Goal: Task Accomplishment & Management: Manage account settings

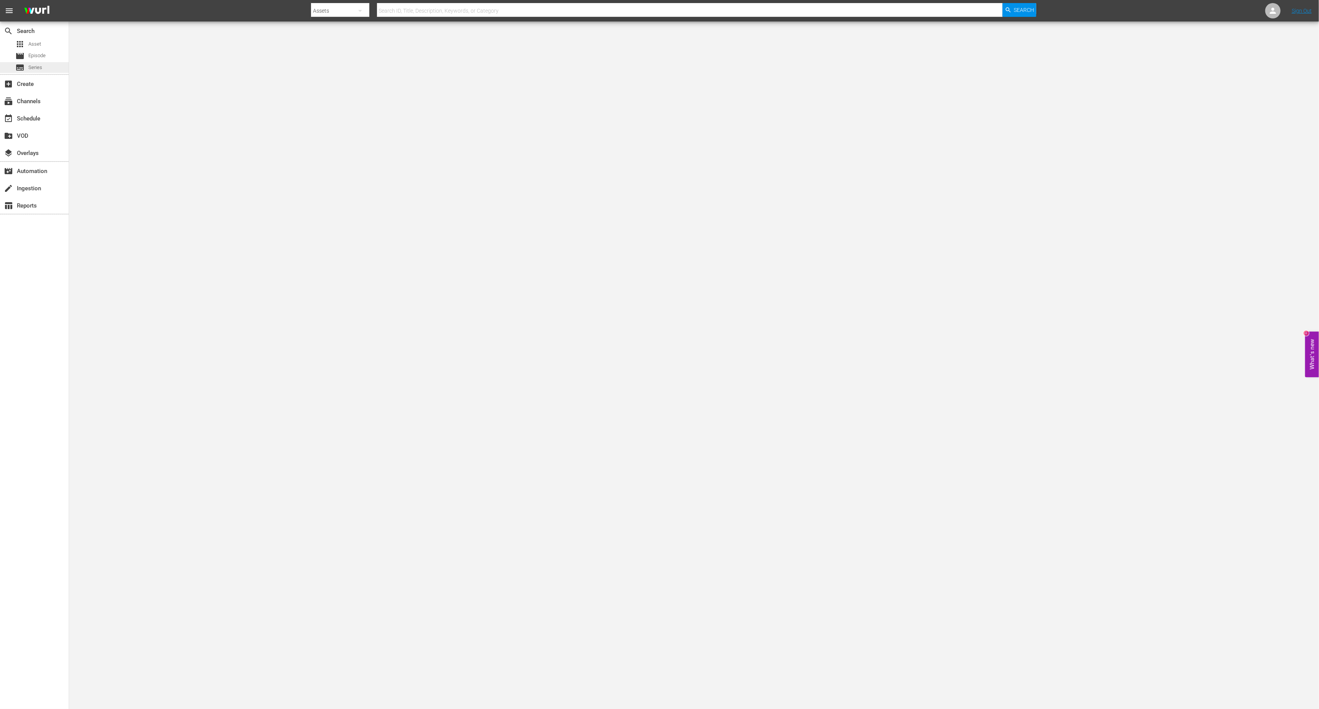
click at [31, 64] on span "Series" at bounding box center [35, 68] width 14 height 8
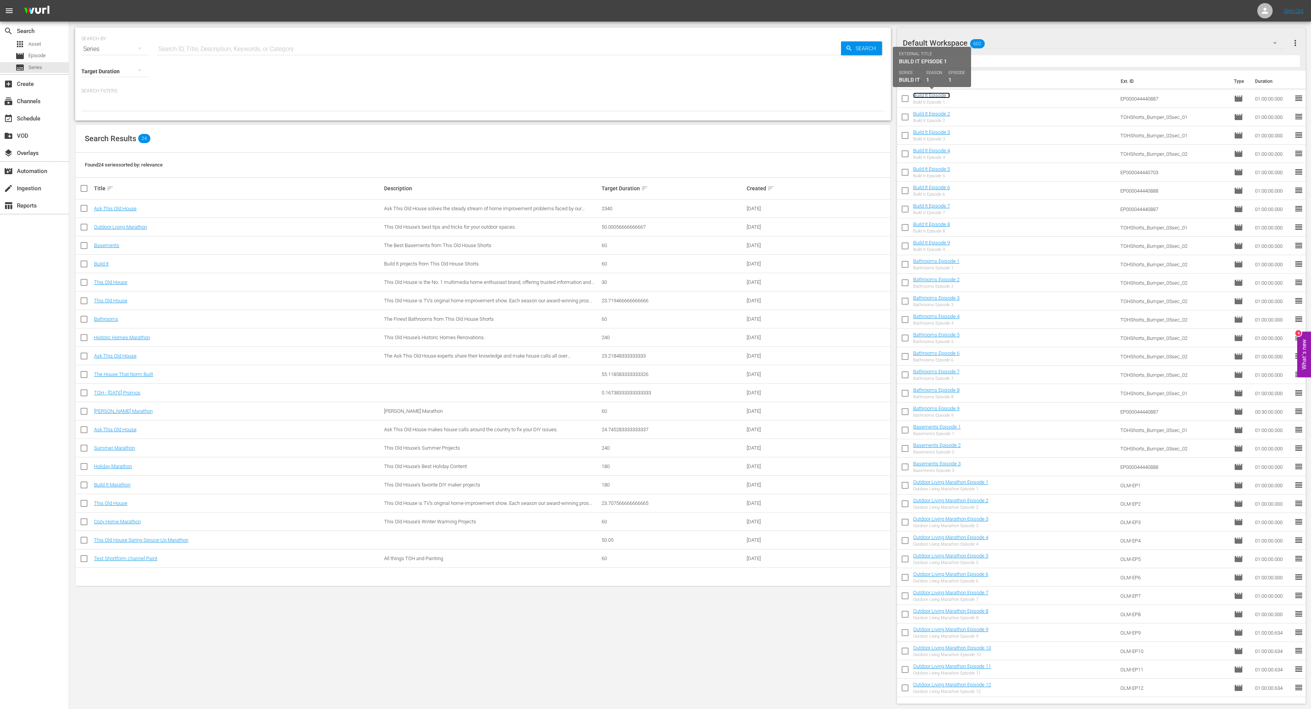
click at [923, 95] on link "Build It Episode 1" at bounding box center [931, 95] width 37 height 6
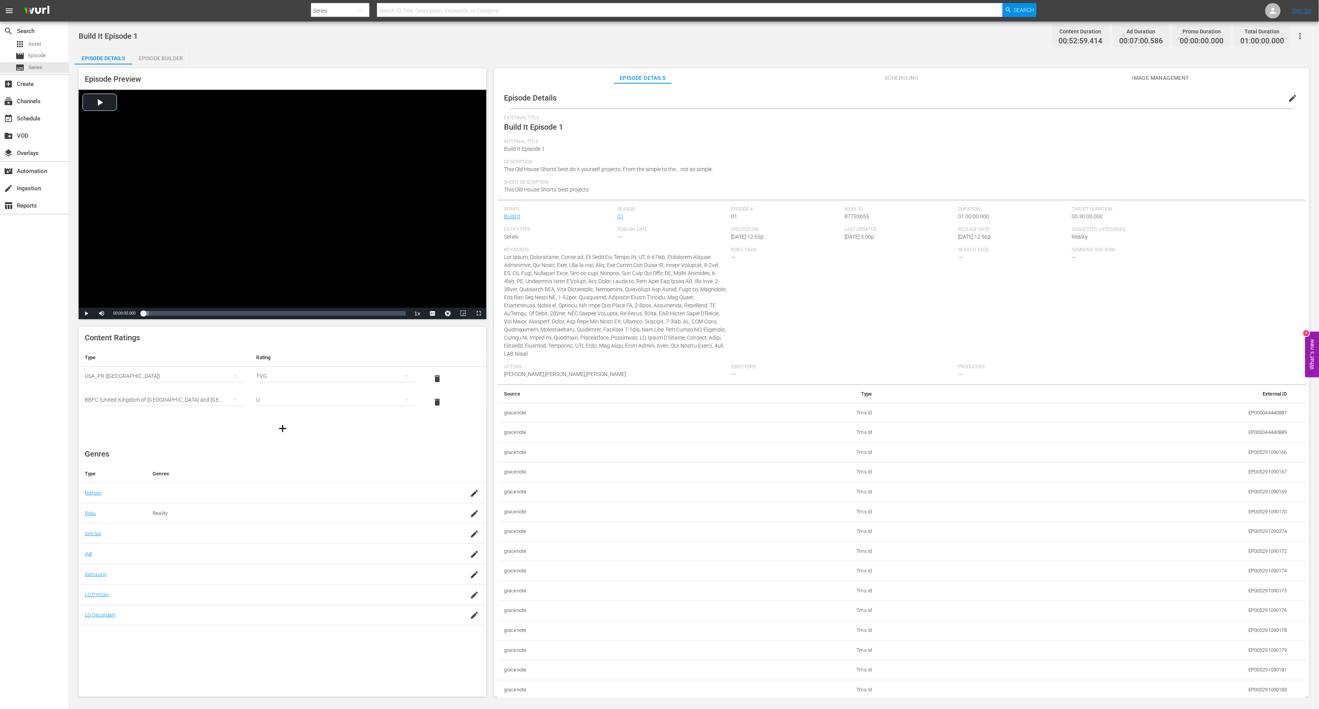
click at [347, 550] on td at bounding box center [294, 554] width 295 height 20
click at [475, 557] on icon "button" at bounding box center [474, 554] width 9 height 9
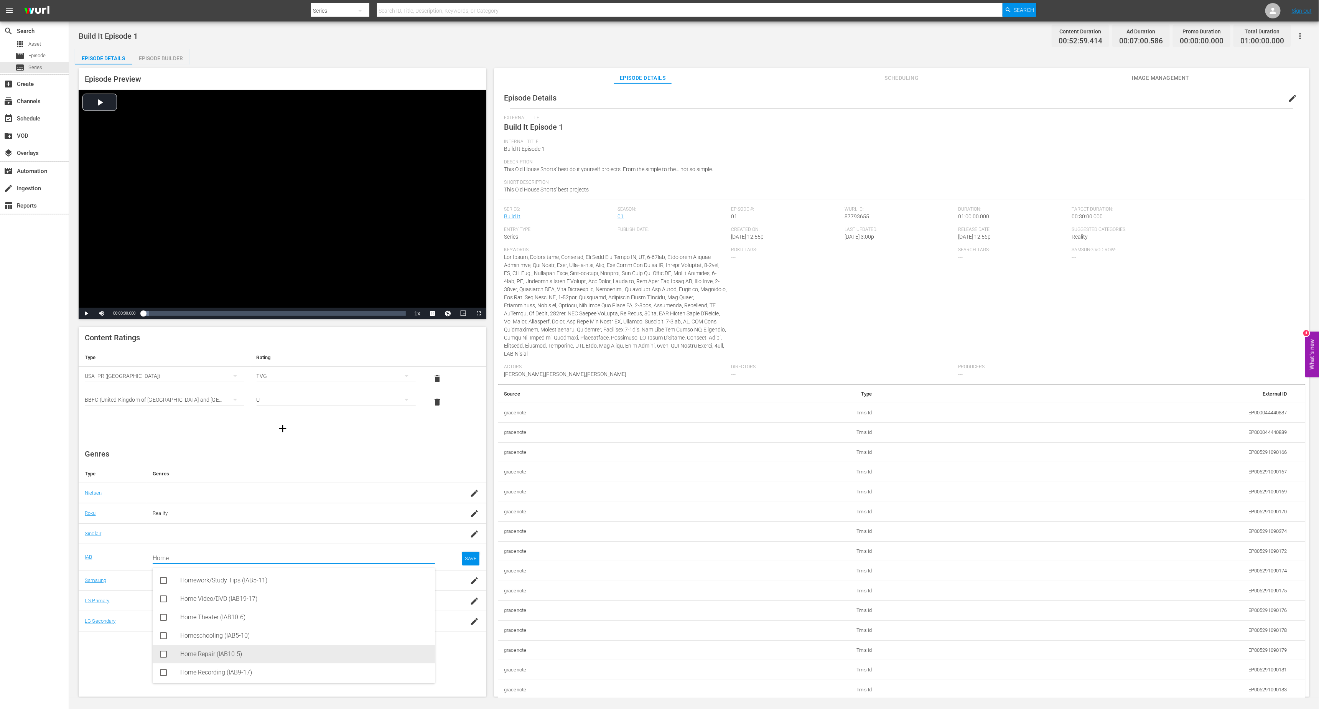
click at [210, 655] on div "Home Repair (IAB10-5)" at bounding box center [304, 654] width 249 height 18
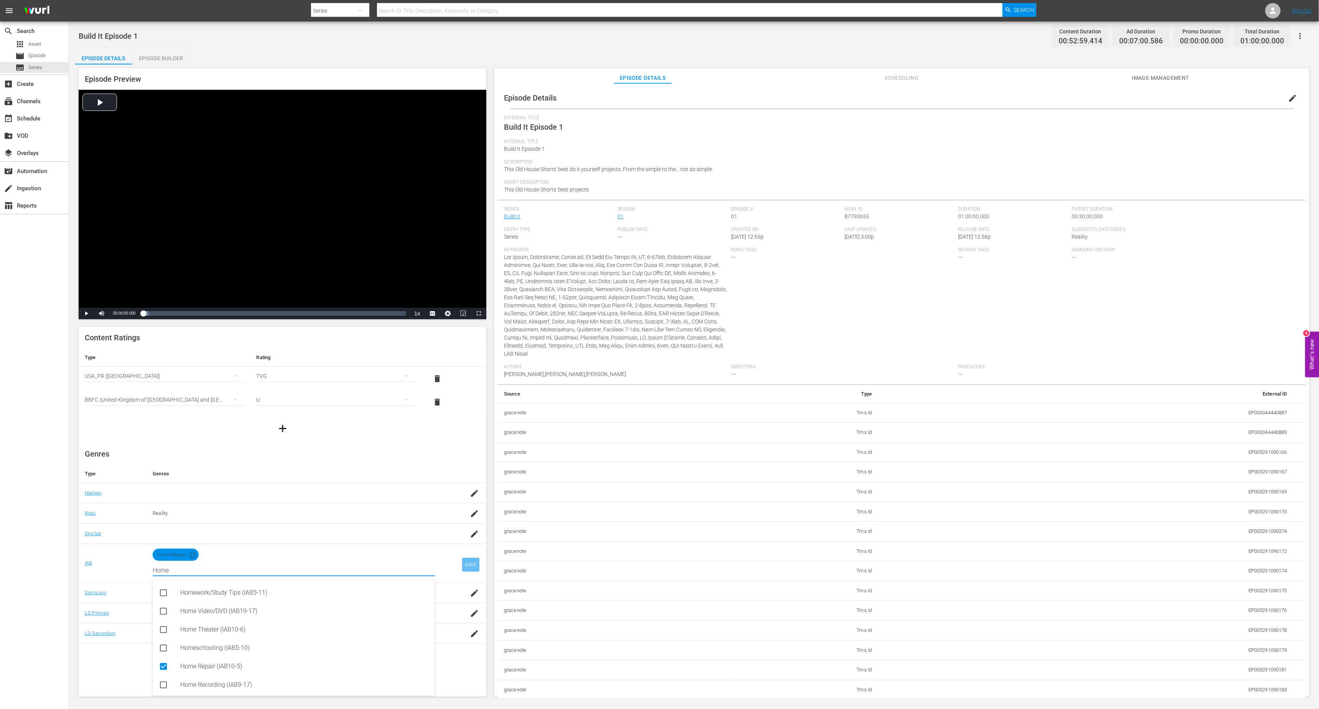
type input "Home"
click at [466, 565] on div "SAVE" at bounding box center [471, 565] width 18 height 14
